Goal: Task Accomplishment & Management: Manage account settings

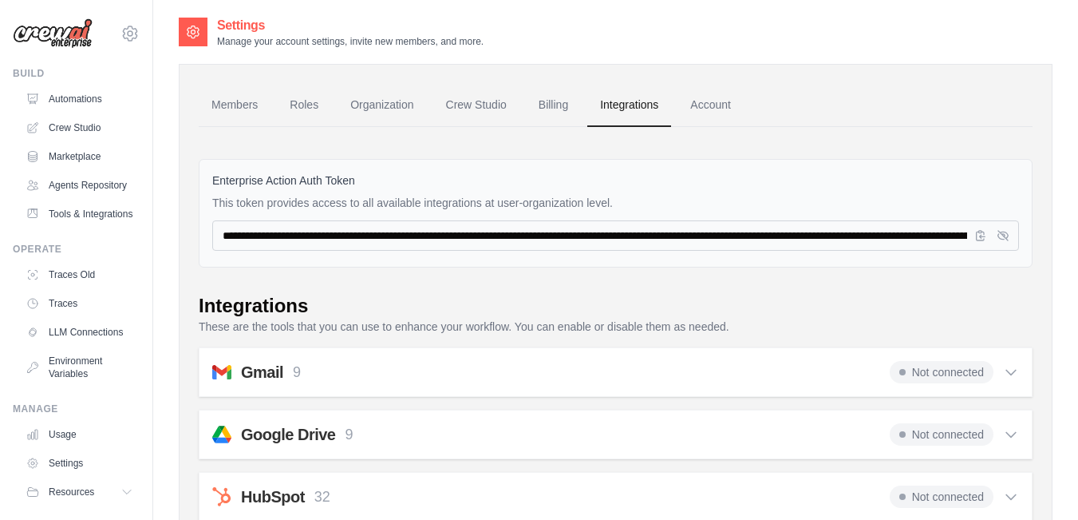
click at [482, 235] on input "**********" at bounding box center [615, 235] width 807 height 30
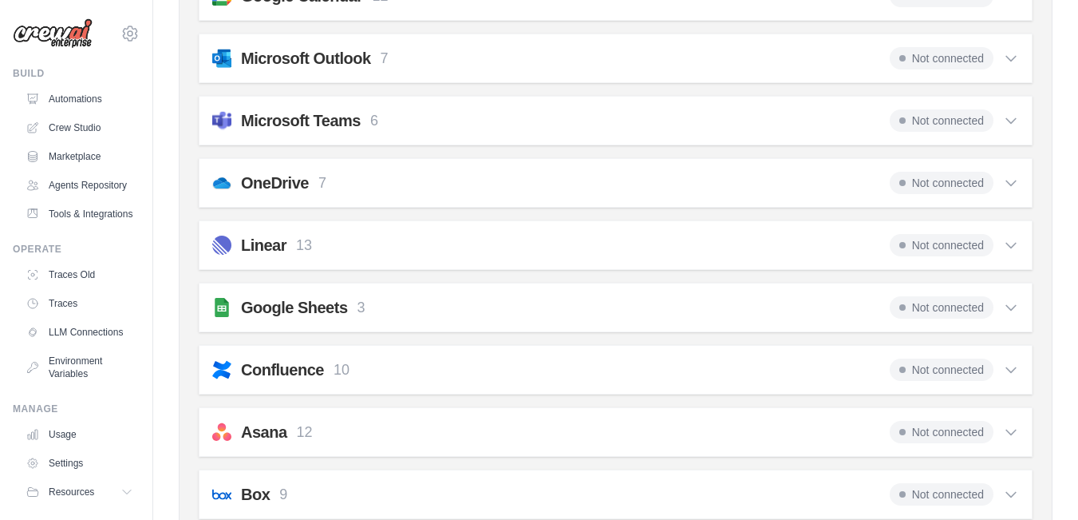
scroll to position [479, 0]
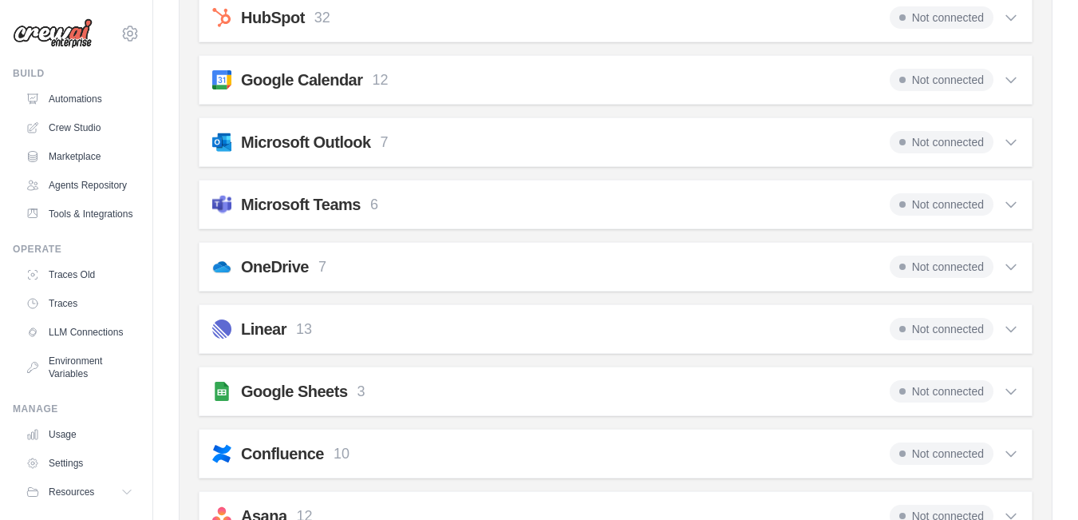
click at [126, 26] on icon at bounding box center [130, 33] width 19 height 19
click at [121, 34] on icon at bounding box center [130, 33] width 19 height 19
click at [157, 61] on div "[EMAIL_ADDRESS][DOMAIN_NAME]" at bounding box center [196, 61] width 126 height 16
click at [157, 66] on div "[EMAIL_ADDRESS][DOMAIN_NAME]" at bounding box center [196, 61] width 126 height 16
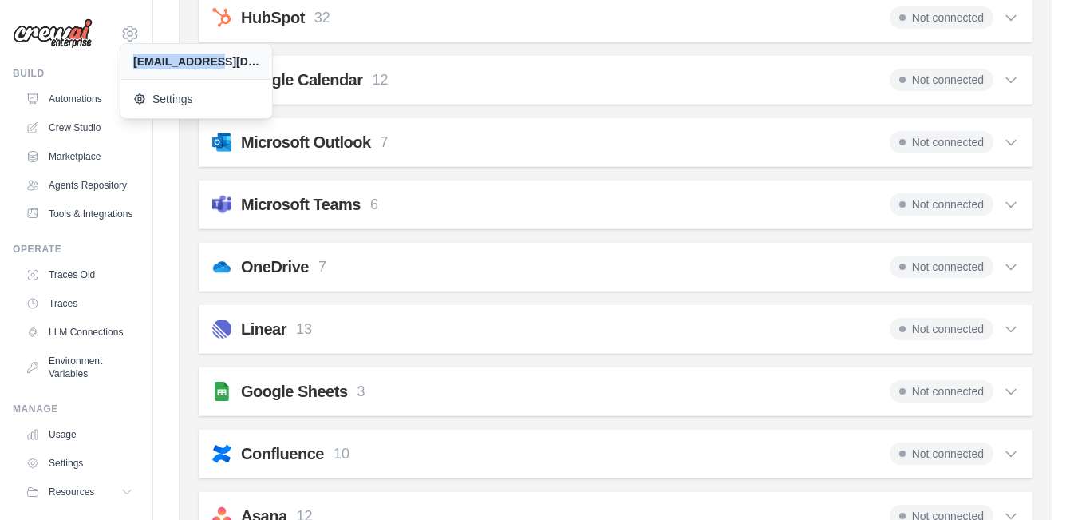
click at [157, 66] on div "[EMAIL_ADDRESS][DOMAIN_NAME]" at bounding box center [196, 61] width 126 height 16
click at [190, 101] on span "Settings" at bounding box center [198, 99] width 126 height 16
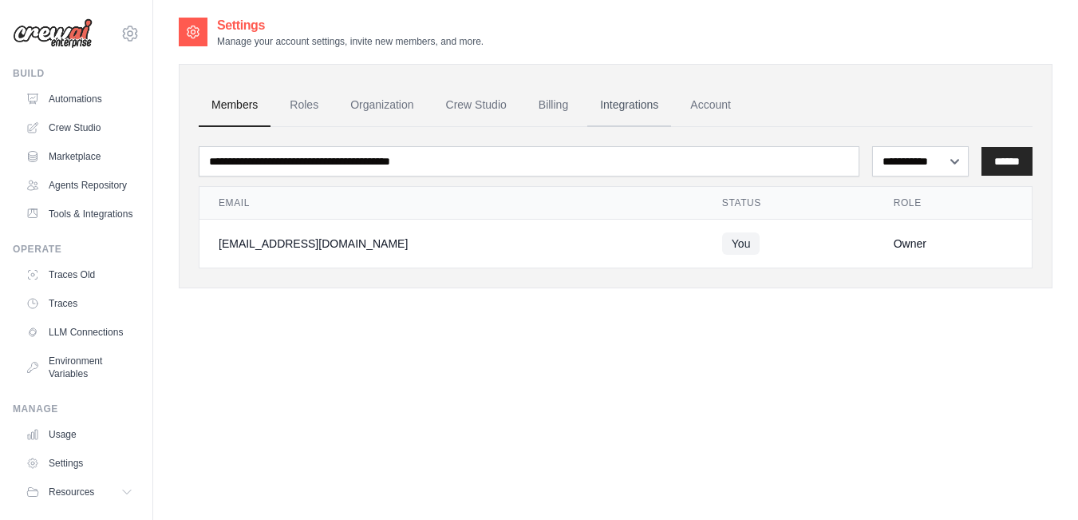
click at [631, 103] on link "Integrations" at bounding box center [630, 105] width 84 height 43
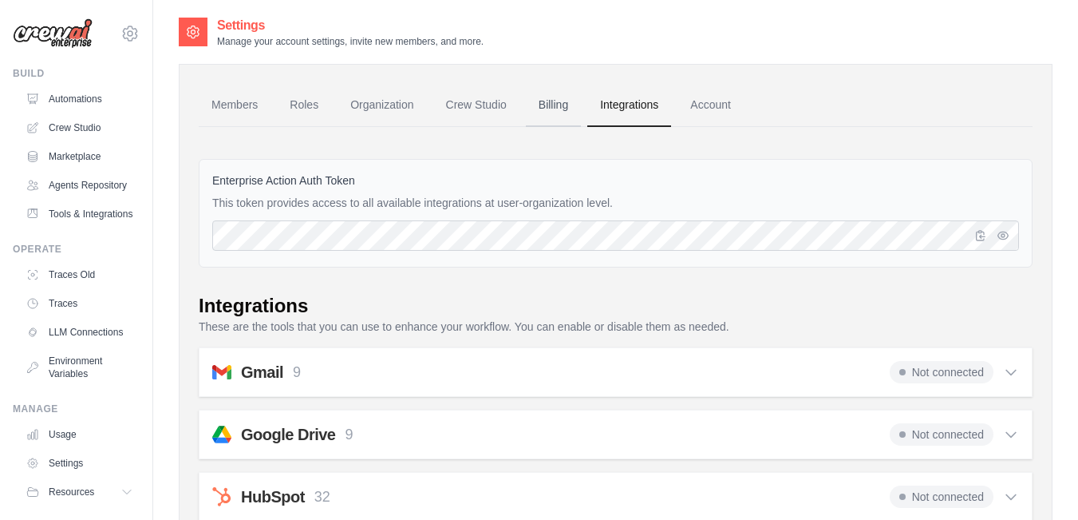
click at [543, 107] on link "Billing" at bounding box center [553, 105] width 55 height 43
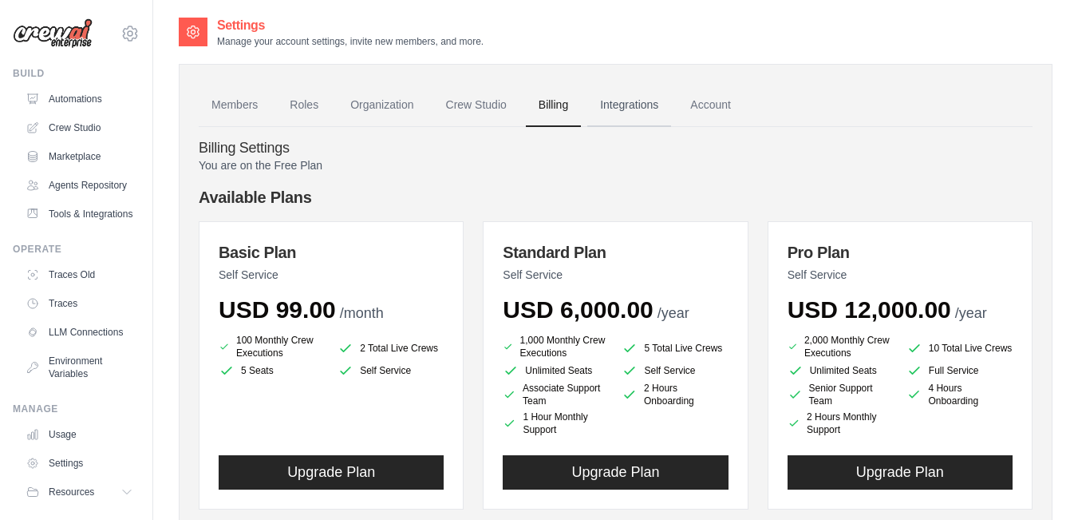
click at [615, 113] on link "Integrations" at bounding box center [630, 105] width 84 height 43
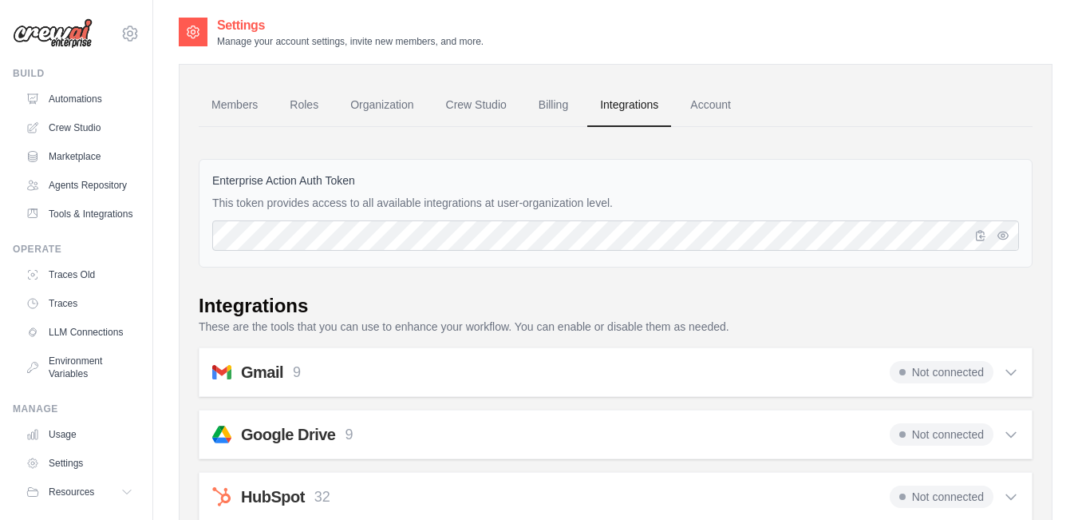
drag, startPoint x: 212, startPoint y: 198, endPoint x: 620, endPoint y: 197, distance: 408.7
click at [620, 197] on div "Enterprise Action Auth Token This token provides access to all available integr…" at bounding box center [616, 213] width 834 height 109
copy p "This token provides access to all available integrations at user-organization l…"
click at [570, 252] on div "Enterprise Action Auth Token This token provides access to all available integr…" at bounding box center [616, 213] width 834 height 109
click at [984, 237] on icon "button" at bounding box center [981, 234] width 13 height 13
